Goal: Information Seeking & Learning: Check status

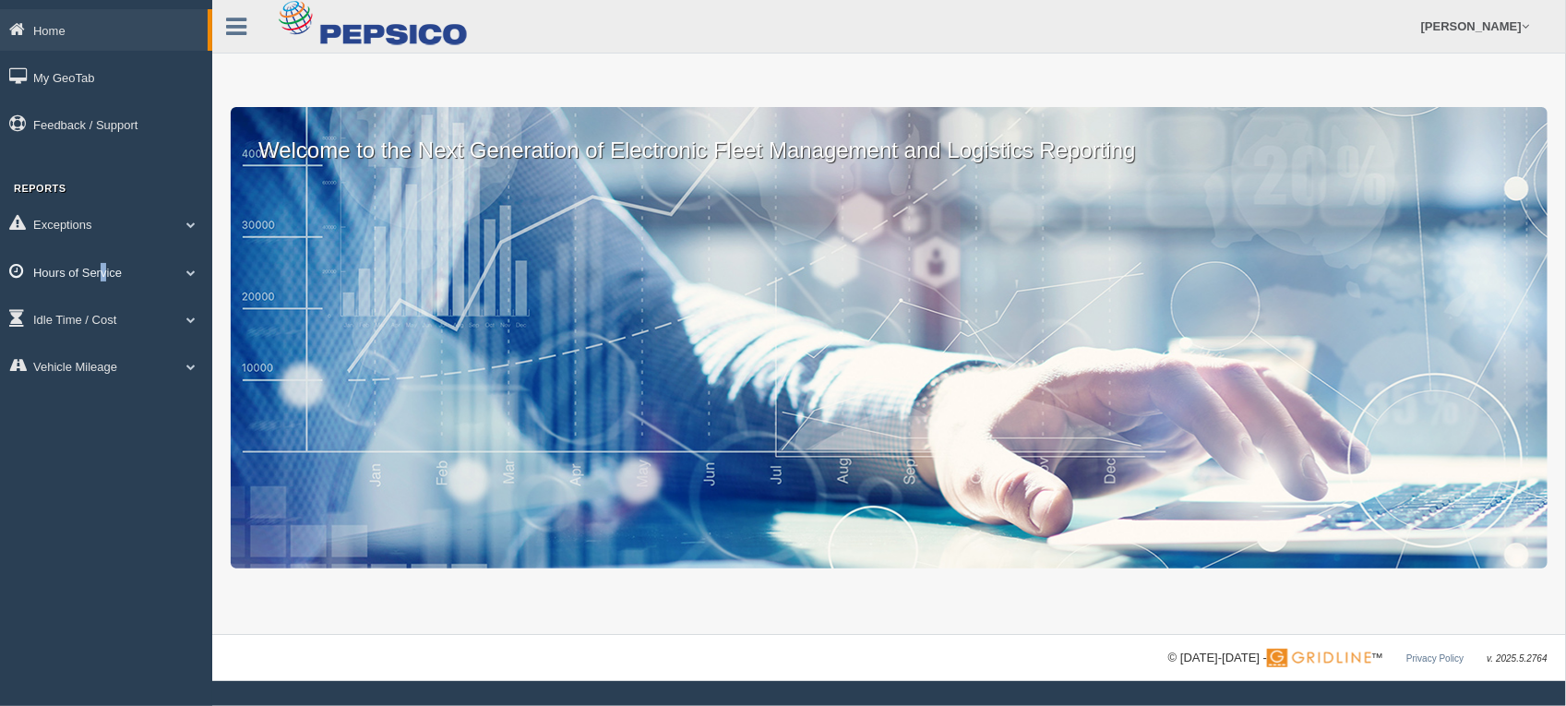
click at [103, 269] on link "Hours of Service" at bounding box center [106, 272] width 212 height 42
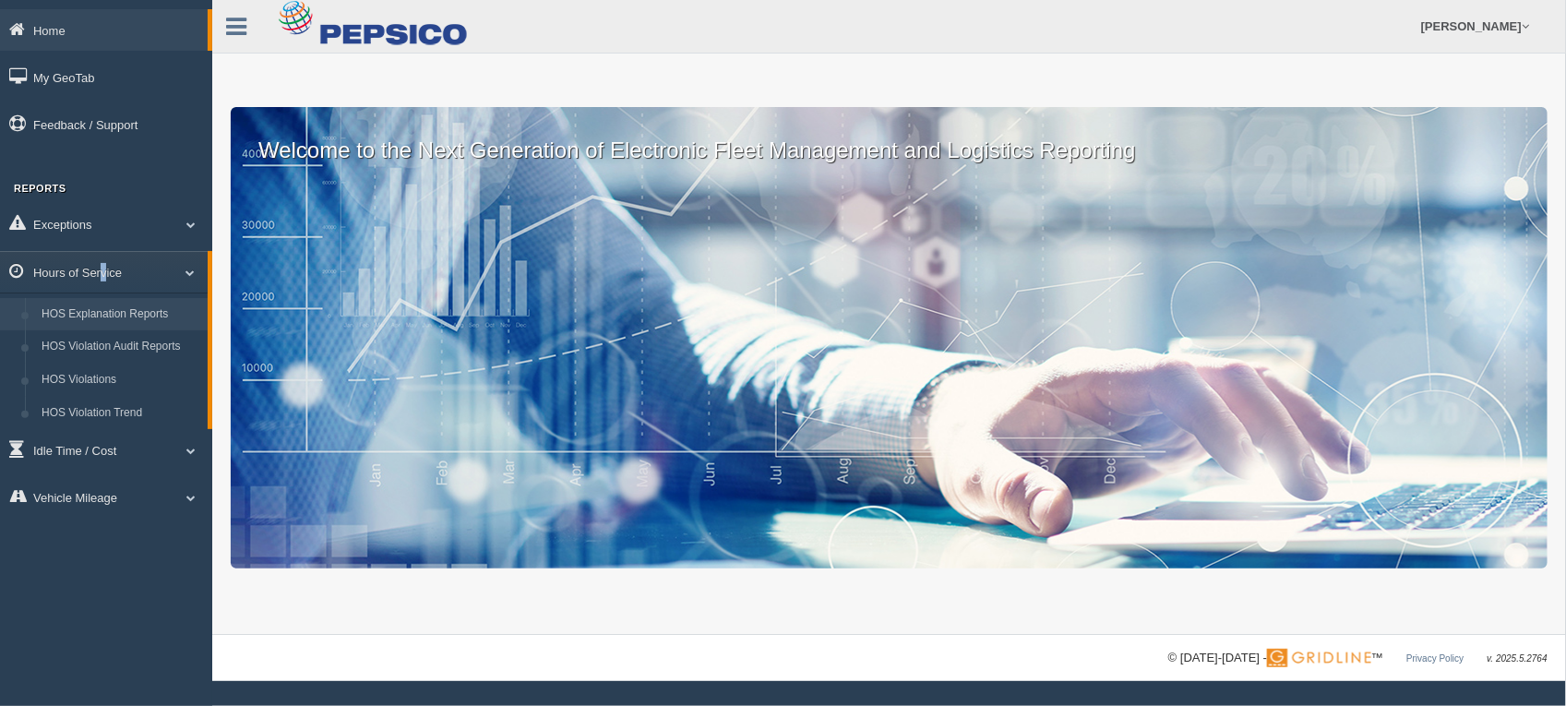
drag, startPoint x: 103, startPoint y: 269, endPoint x: 113, endPoint y: 314, distance: 45.4
click at [113, 314] on link "HOS Explanation Reports" at bounding box center [120, 314] width 174 height 33
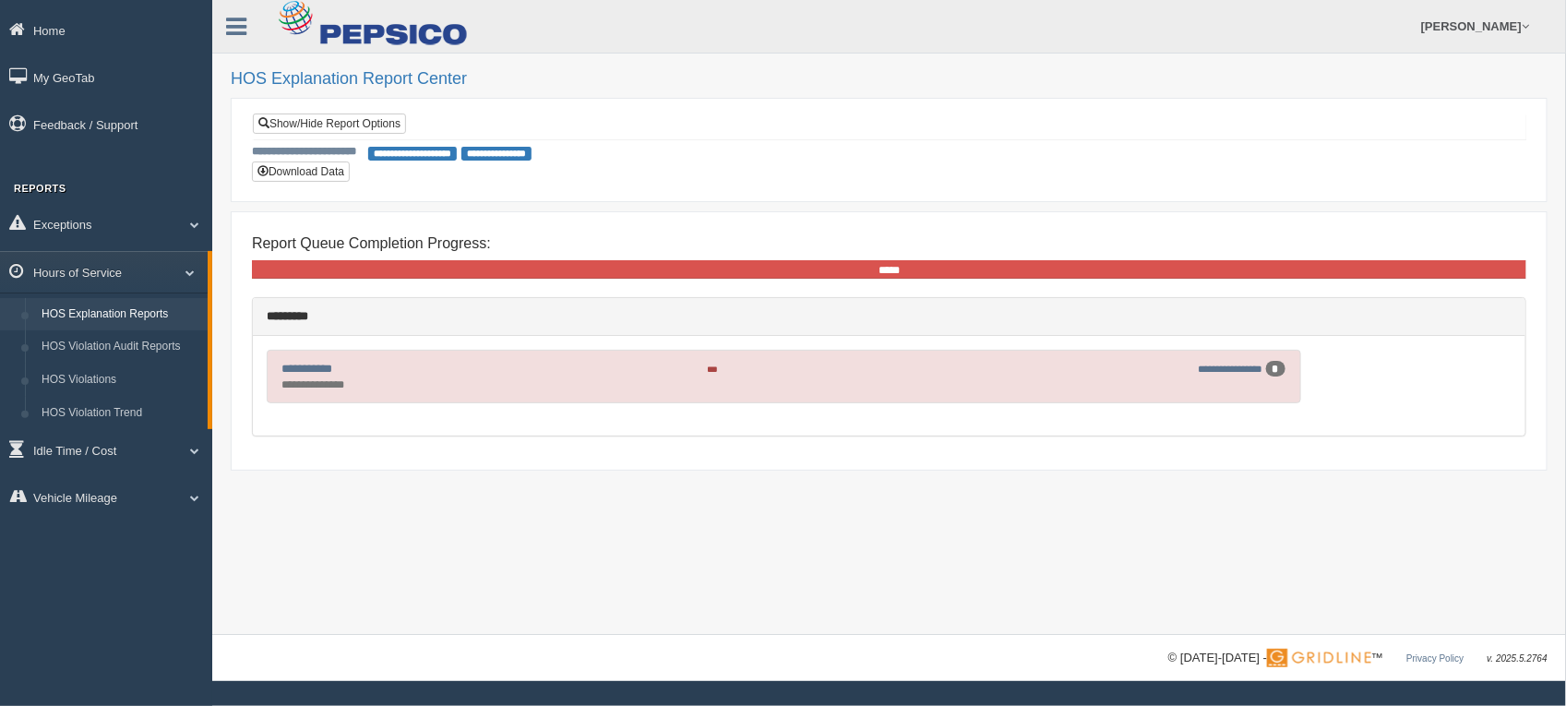
click at [718, 374] on span "***" at bounding box center [712, 368] width 11 height 9
click at [1238, 374] on link "**********" at bounding box center [1231, 369] width 65 height 10
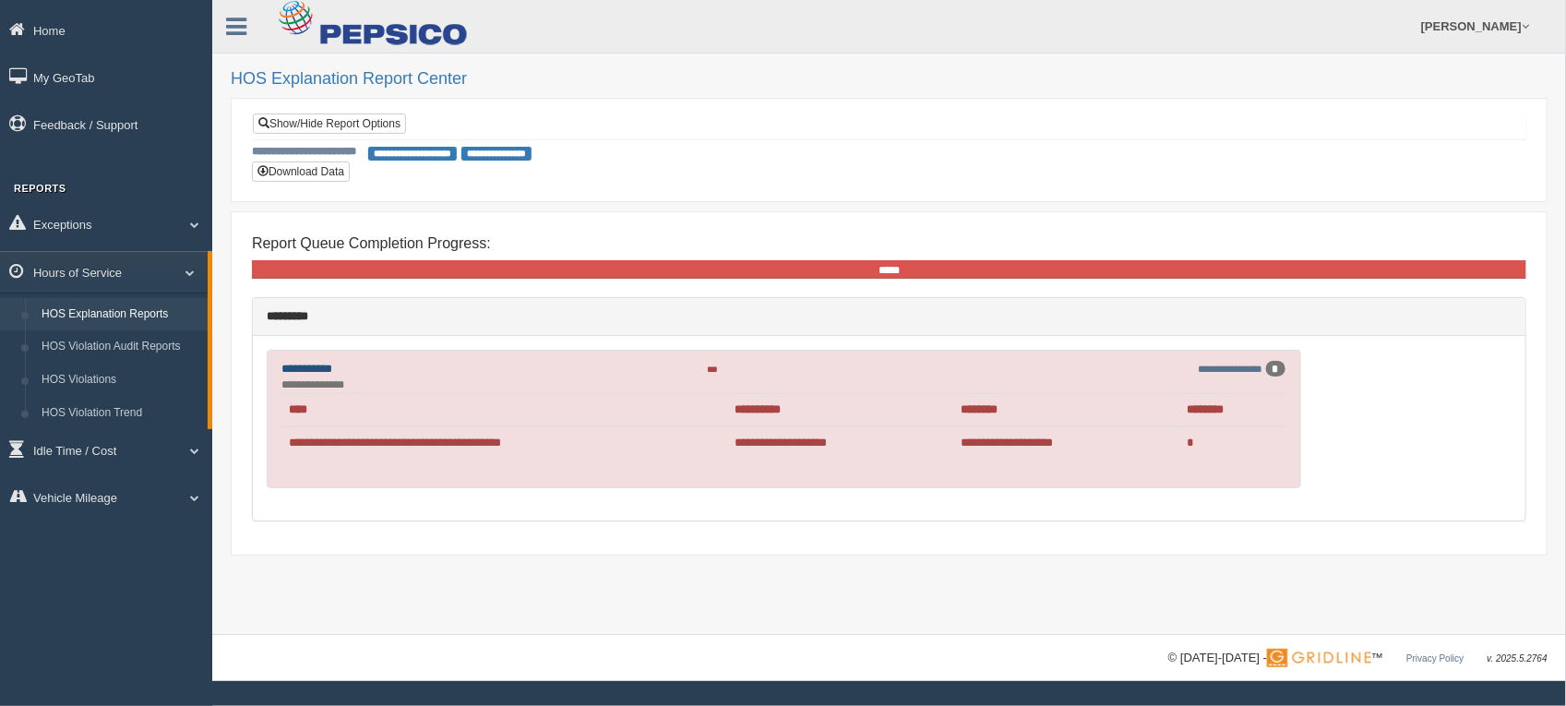
click at [319, 370] on link "**********" at bounding box center [306, 369] width 51 height 12
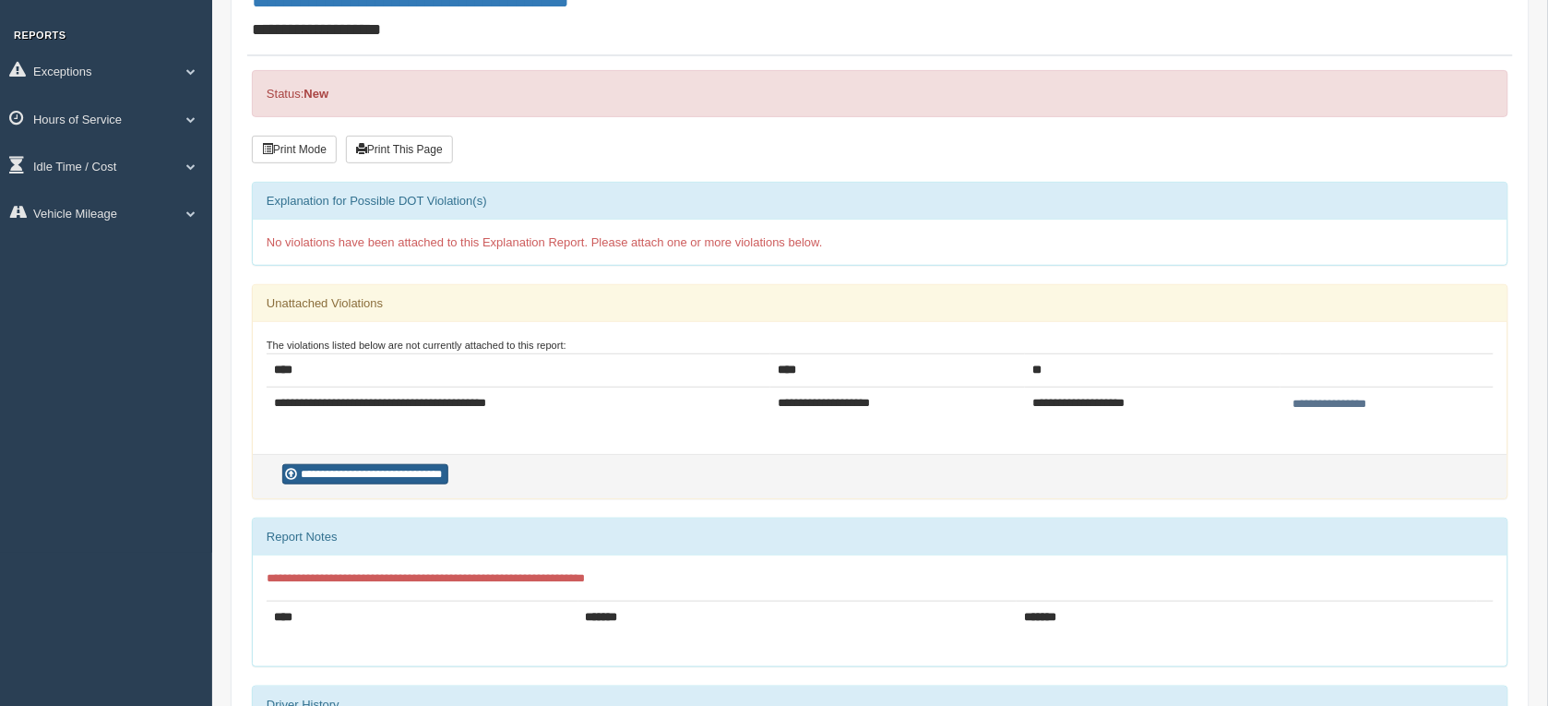
scroll to position [307, 0]
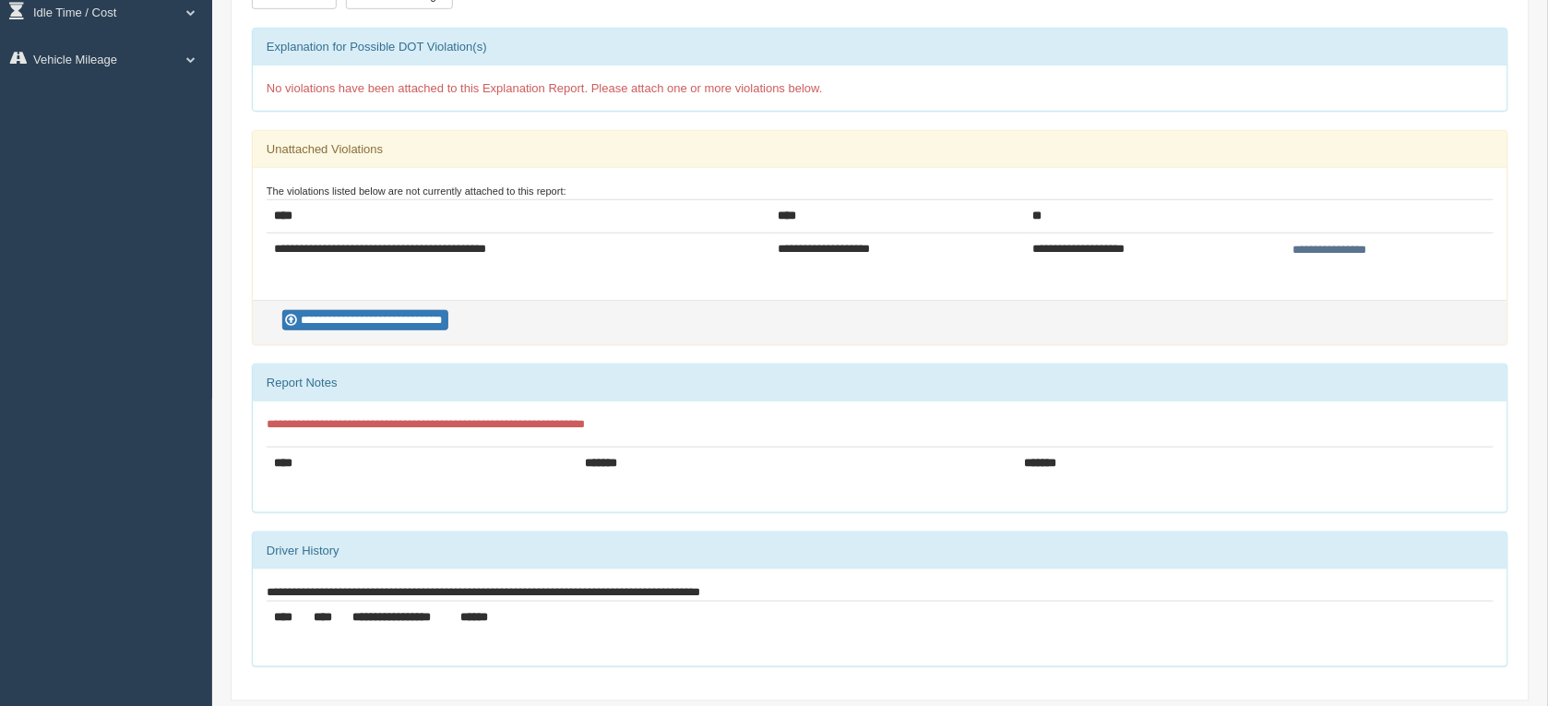
click at [281, 552] on div "Driver History" at bounding box center [880, 550] width 1255 height 37
click at [329, 558] on div "Driver History" at bounding box center [880, 550] width 1255 height 37
click at [338, 561] on div "Driver History" at bounding box center [880, 550] width 1255 height 37
click at [300, 551] on div "Driver History" at bounding box center [880, 550] width 1255 height 37
click at [263, 550] on div "Driver History" at bounding box center [880, 550] width 1255 height 37
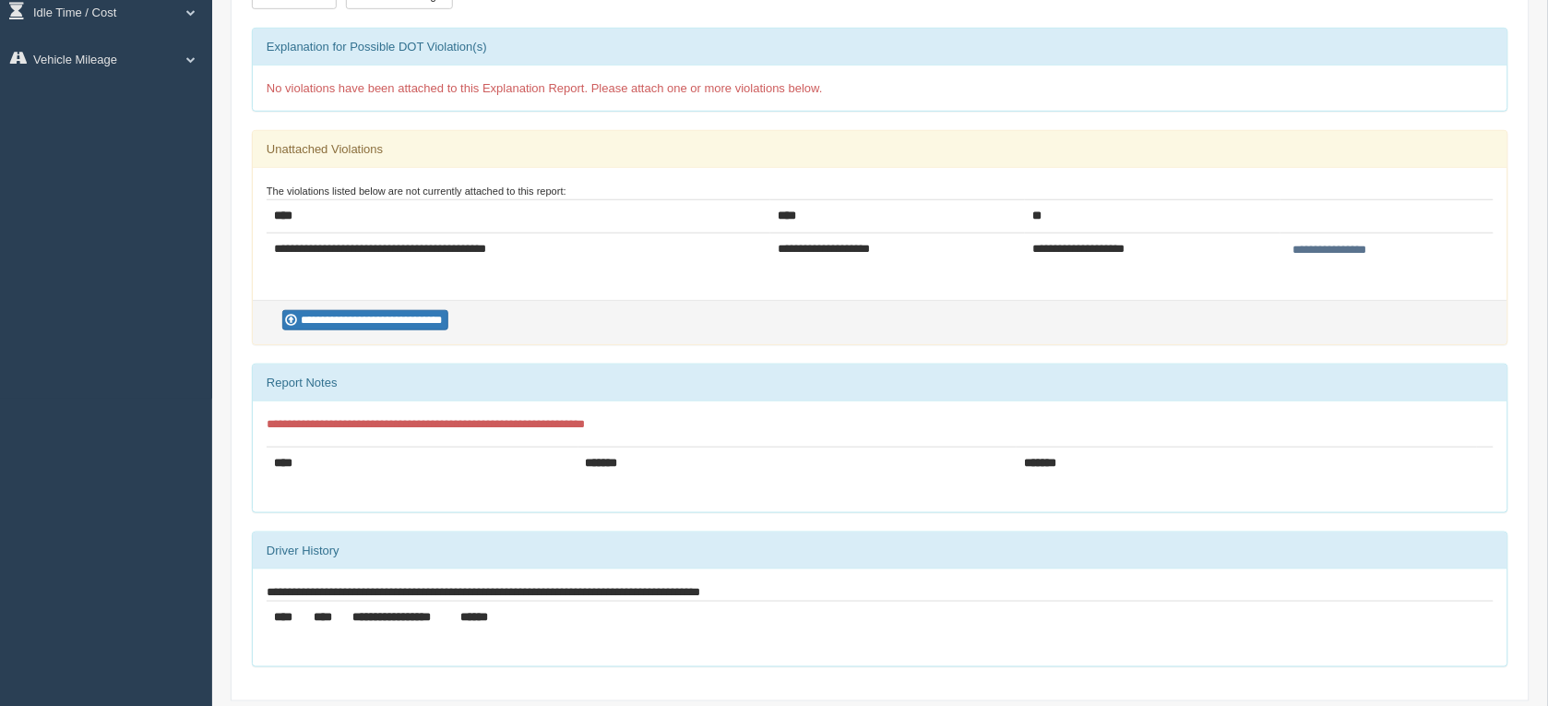
click at [296, 555] on div "Driver History" at bounding box center [880, 550] width 1255 height 37
drag, startPoint x: 324, startPoint y: 552, endPoint x: 342, endPoint y: 547, distance: 19.0
click at [325, 551] on div "Driver History" at bounding box center [880, 550] width 1255 height 37
drag, startPoint x: 380, startPoint y: 546, endPoint x: 418, endPoint y: 545, distance: 37.8
click at [381, 546] on div "Driver History" at bounding box center [880, 550] width 1255 height 37
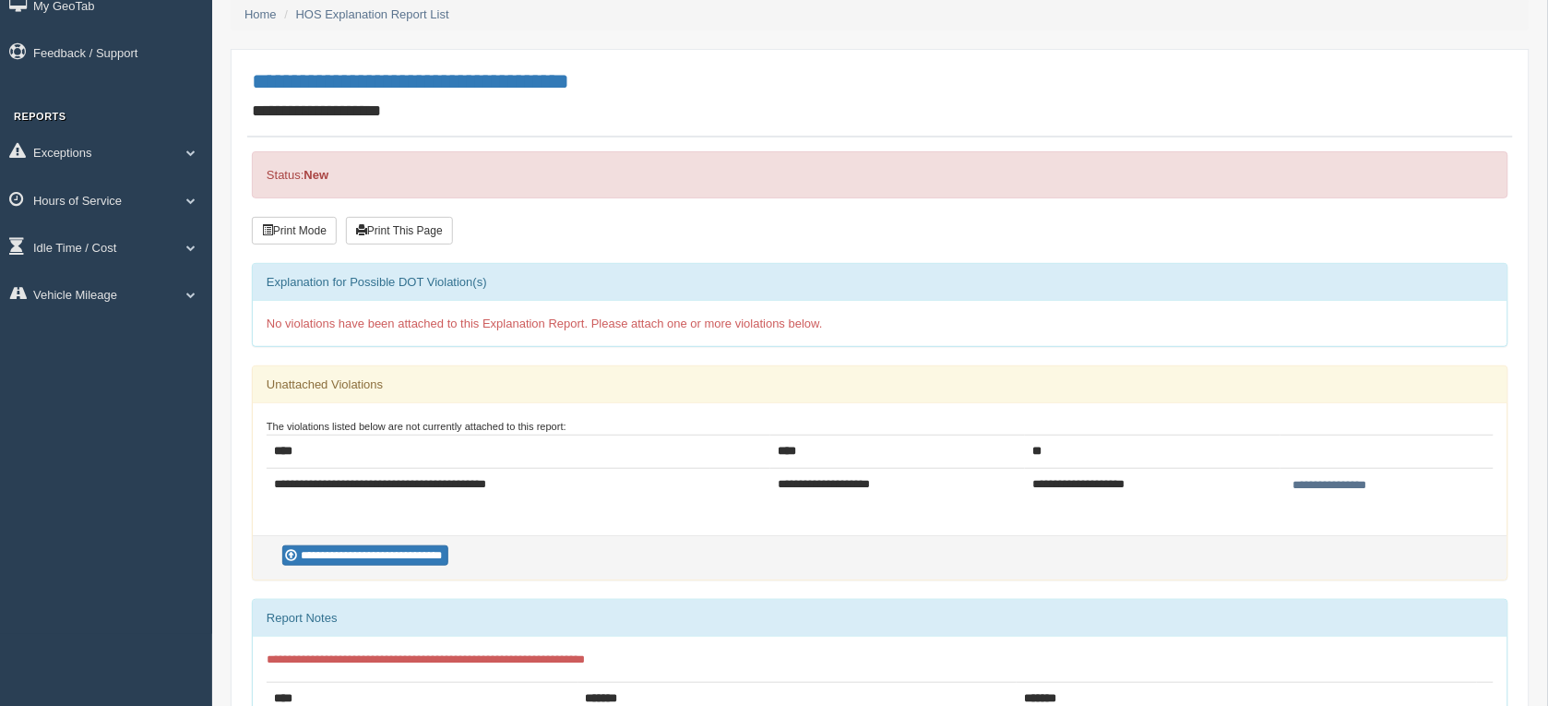
scroll to position [0, 0]
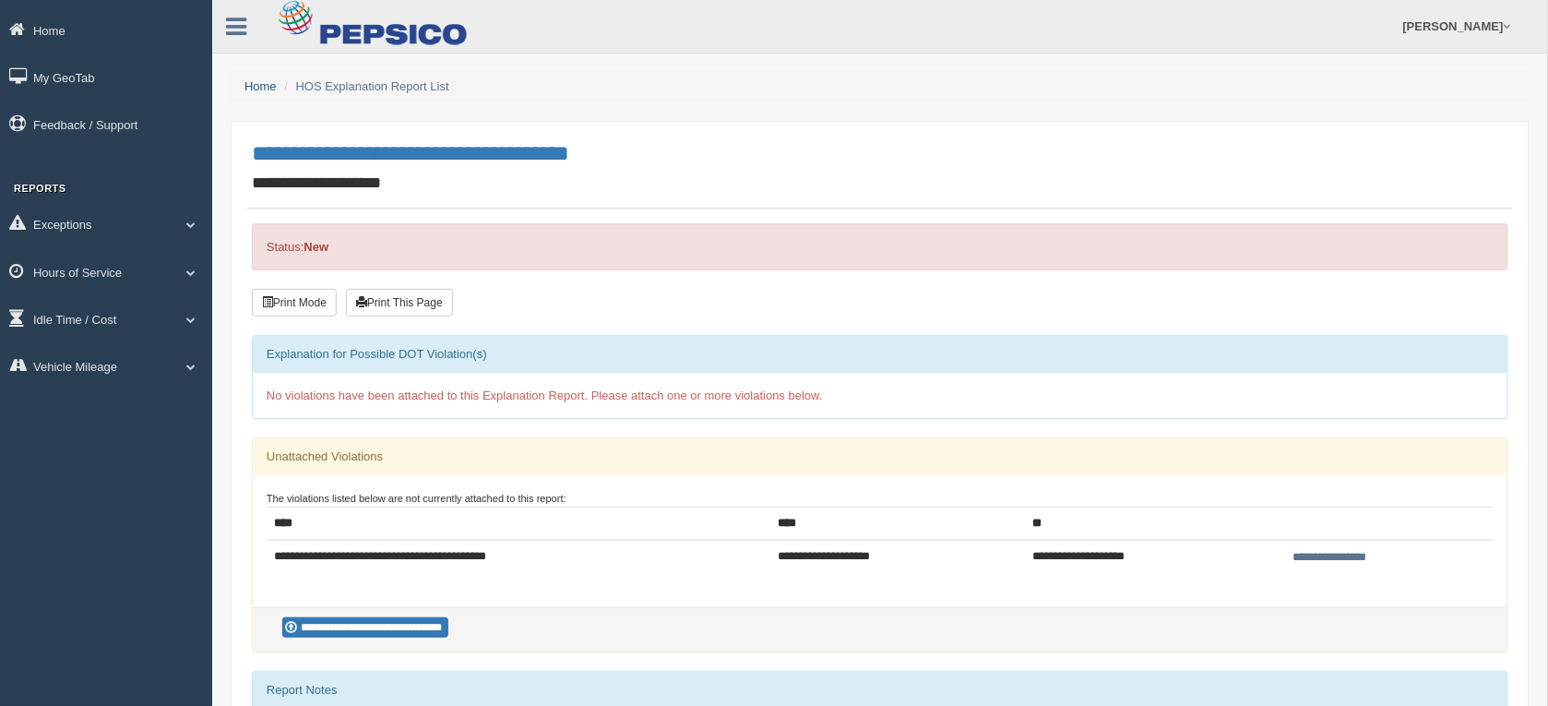
click at [257, 85] on link "Home" at bounding box center [261, 86] width 32 height 14
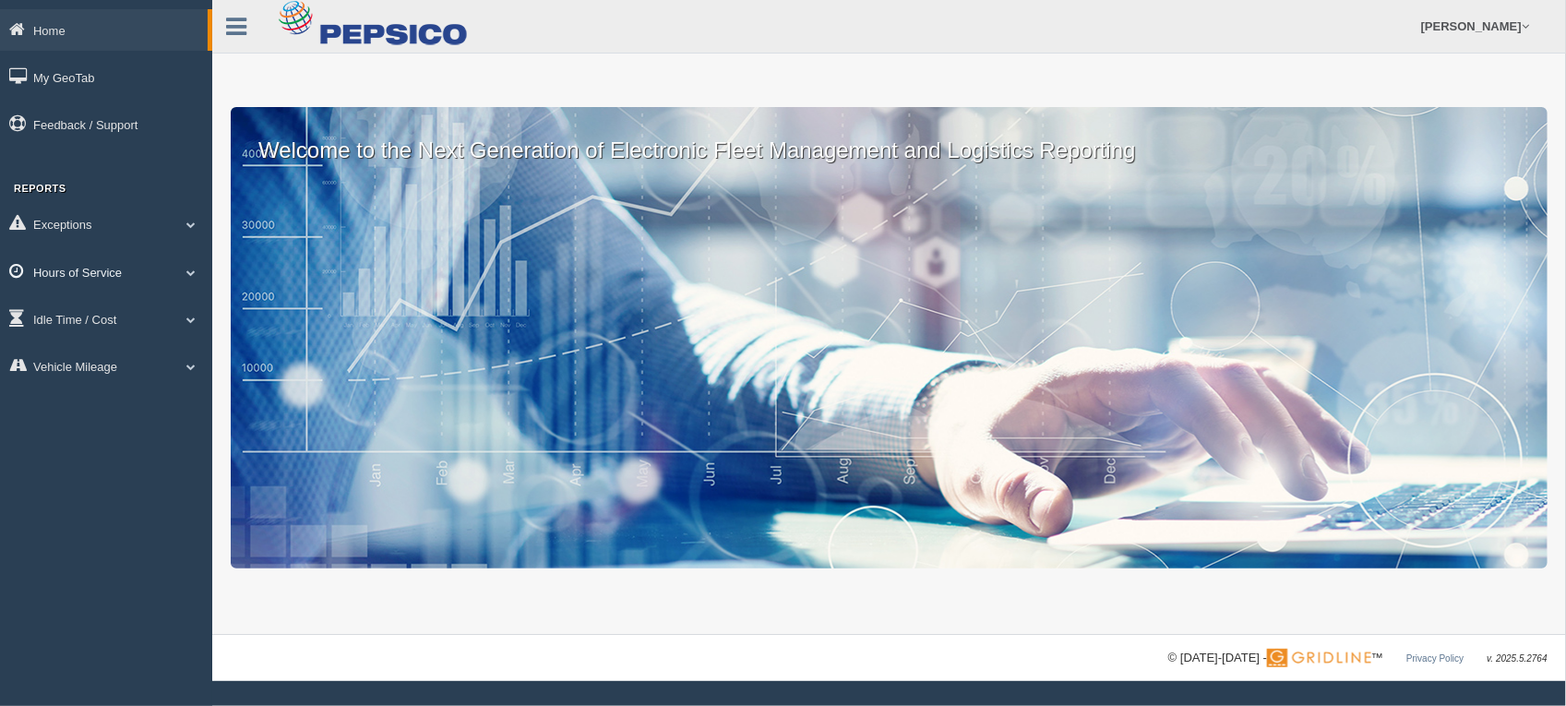
click at [99, 263] on link "Hours of Service" at bounding box center [106, 272] width 212 height 42
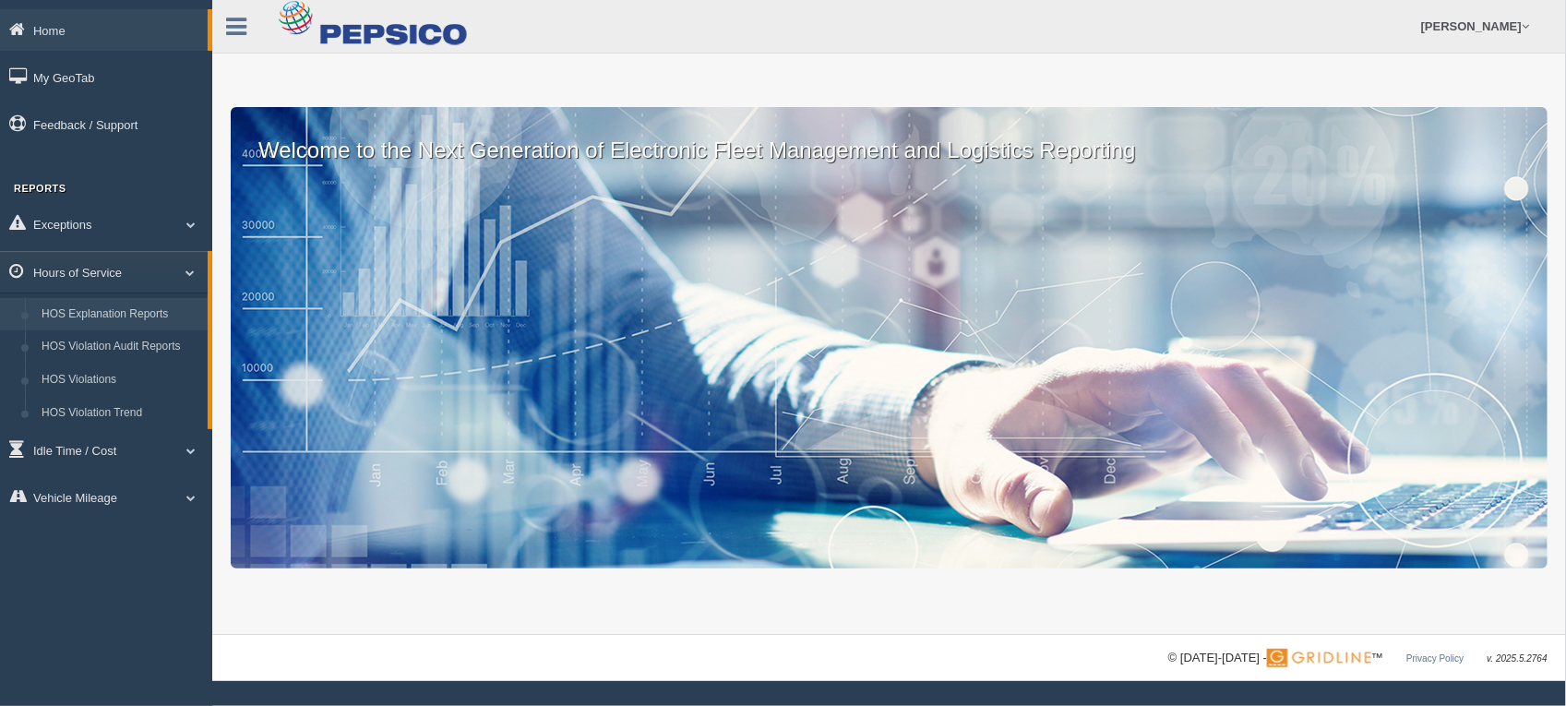
click at [117, 314] on link "HOS Explanation Reports" at bounding box center [120, 314] width 174 height 33
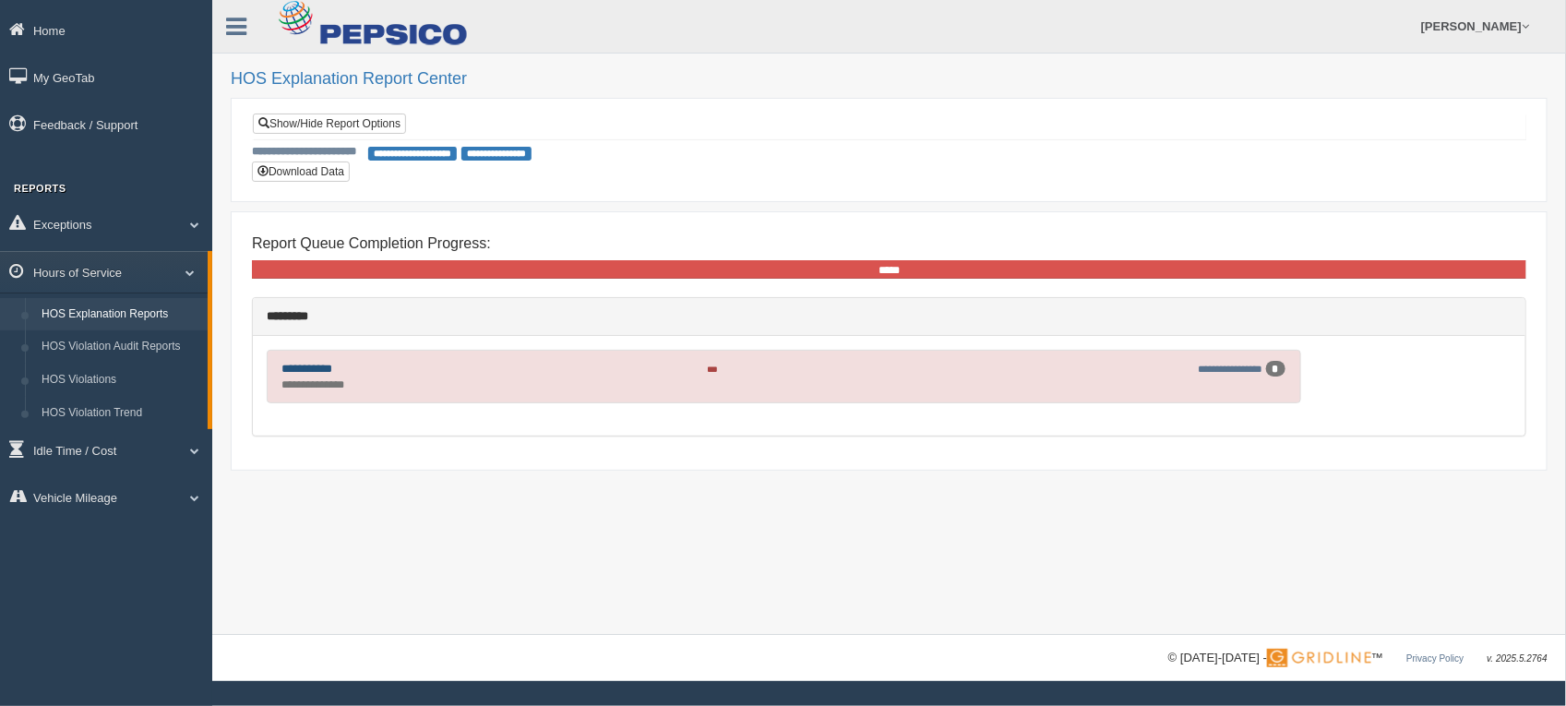
click at [328, 365] on link "**********" at bounding box center [306, 369] width 51 height 12
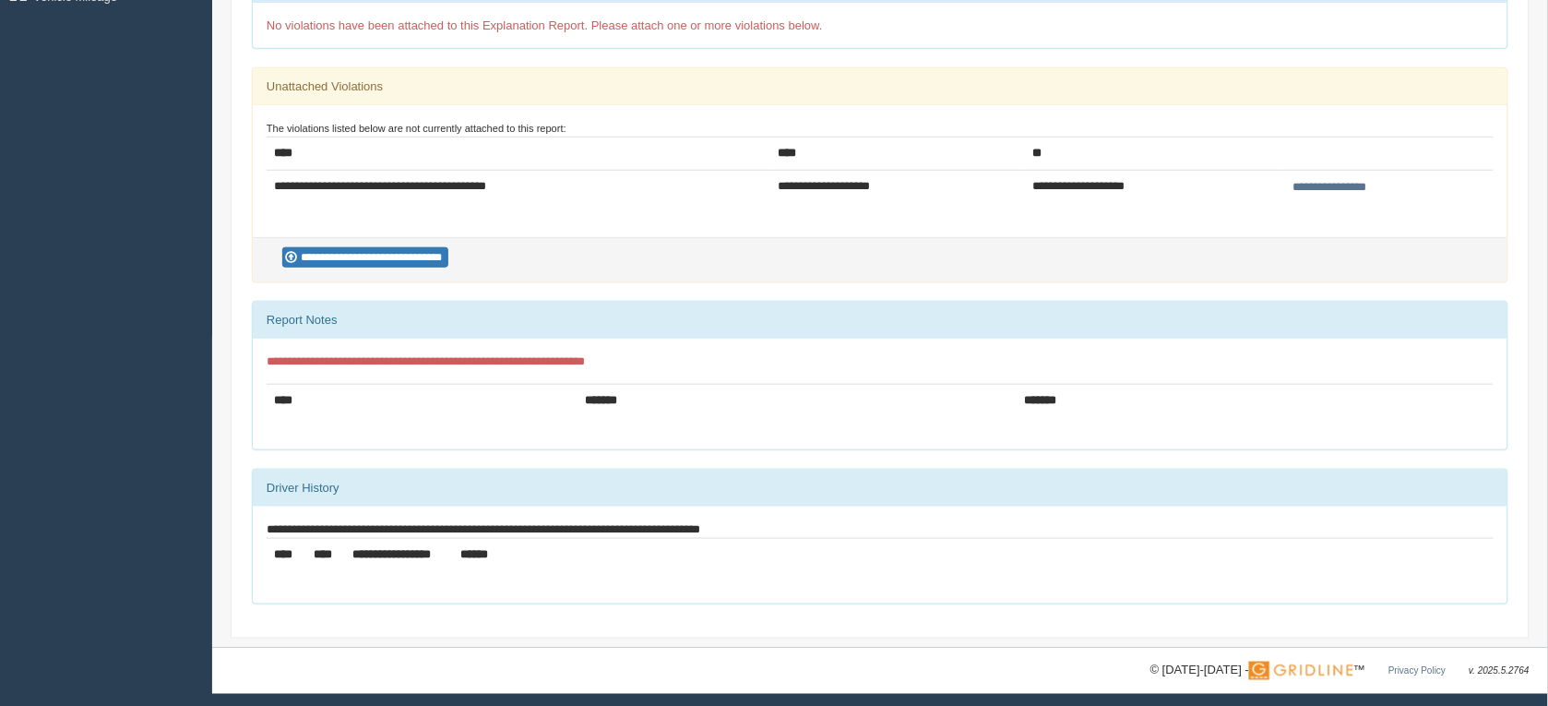
scroll to position [380, 0]
